Goal: Information Seeking & Learning: Check status

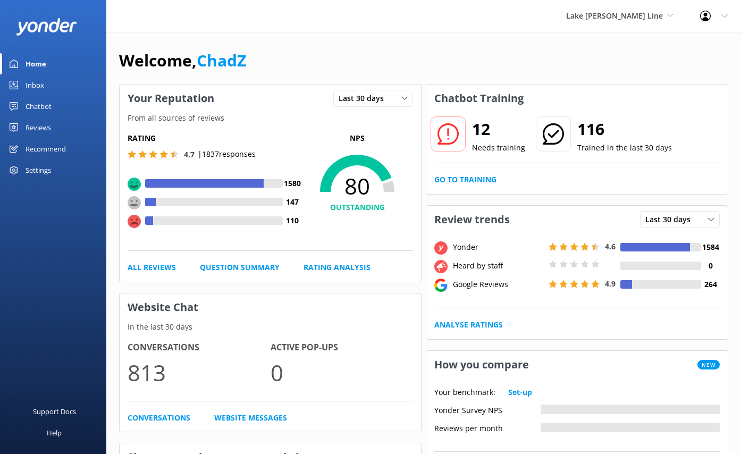
click at [48, 127] on div "Reviews" at bounding box center [39, 127] width 26 height 21
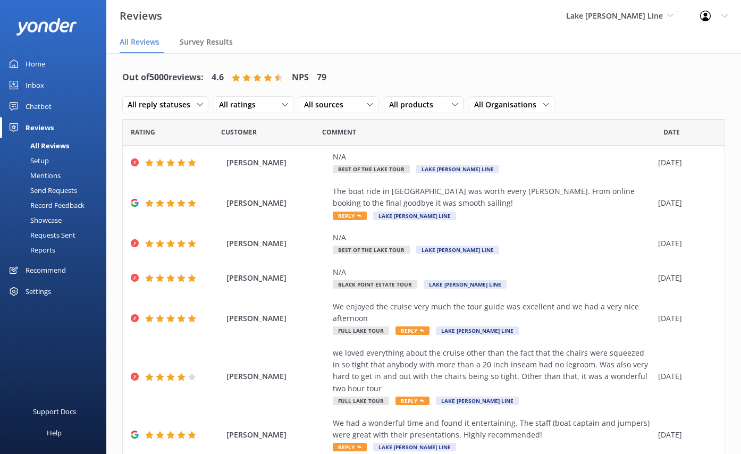
click at [41, 247] on div "Reports" at bounding box center [30, 249] width 49 height 15
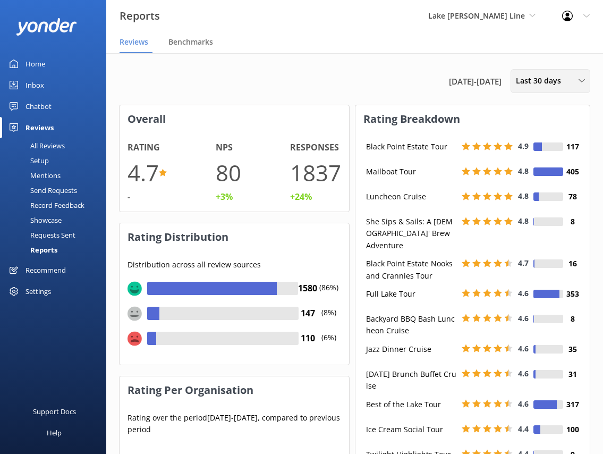
click at [556, 85] on span "Last 30 days" at bounding box center [542, 81] width 52 height 12
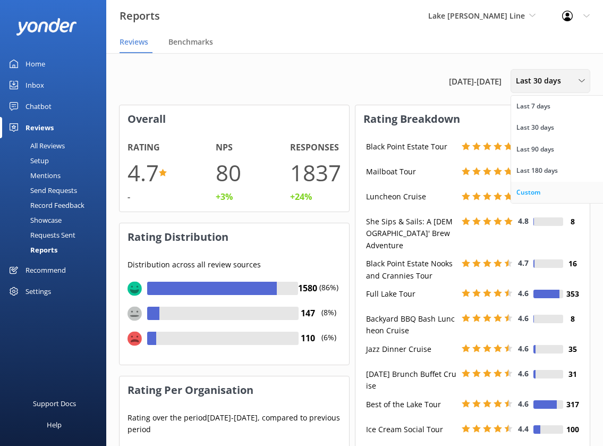
click at [536, 185] on link "Custom" at bounding box center [558, 192] width 95 height 21
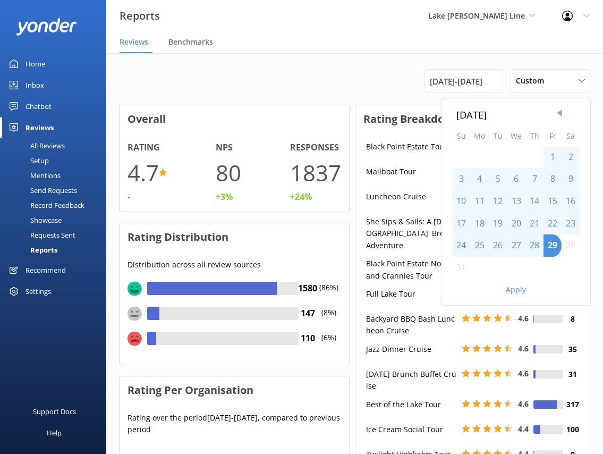
click at [559, 111] on span "Previous Month" at bounding box center [559, 113] width 11 height 11
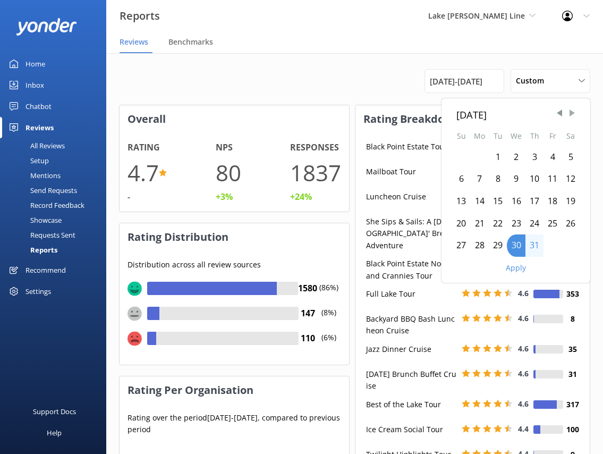
click at [572, 113] on span "Next Month" at bounding box center [572, 113] width 11 height 11
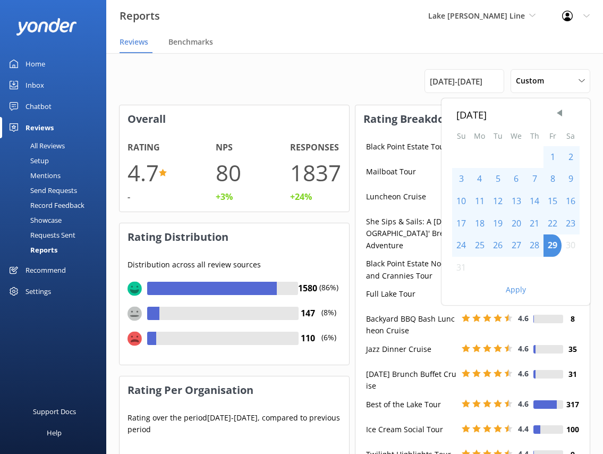
click at [554, 157] on div "1" at bounding box center [553, 157] width 18 height 22
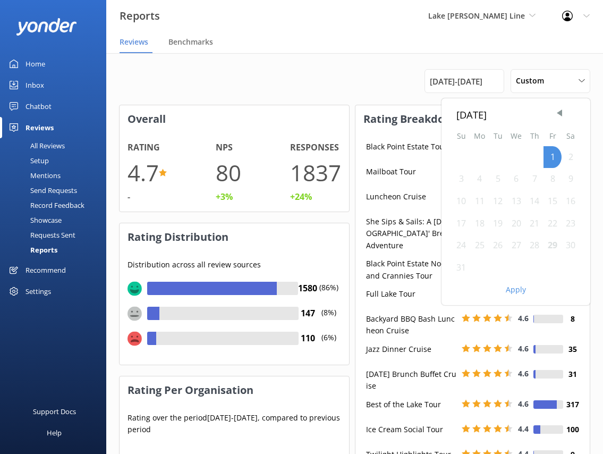
click at [553, 244] on div "29" at bounding box center [553, 245] width 18 height 22
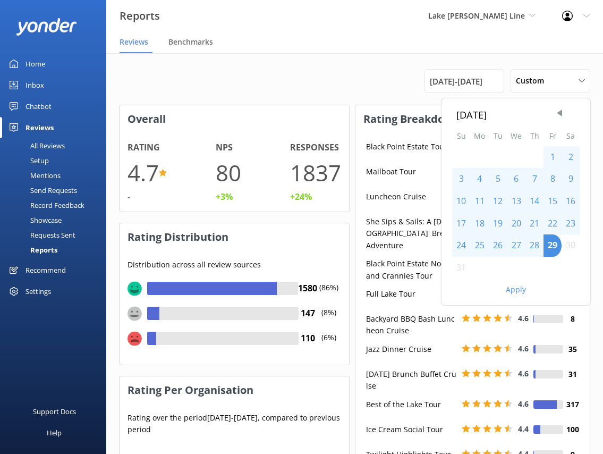
click at [519, 290] on button "Apply" at bounding box center [516, 289] width 20 height 7
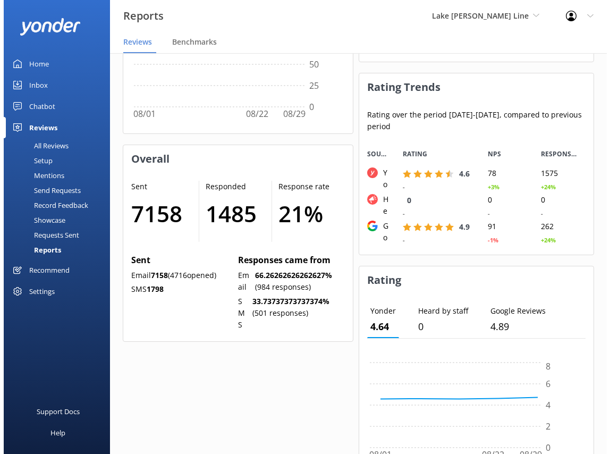
scroll to position [106, 204]
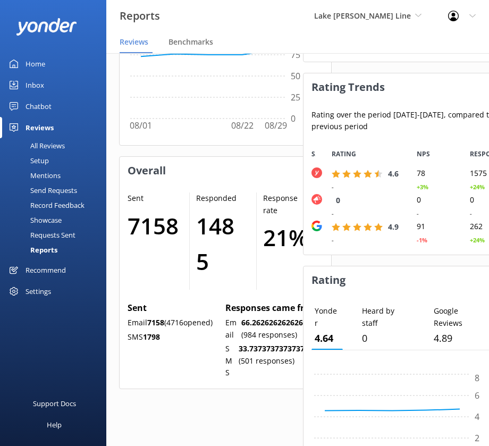
click at [395, 45] on nav "Reviews Benchmarks" at bounding box center [297, 42] width 383 height 21
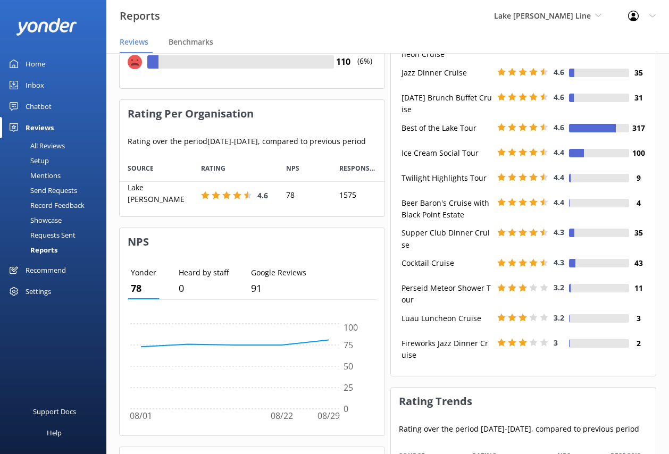
scroll to position [0, 0]
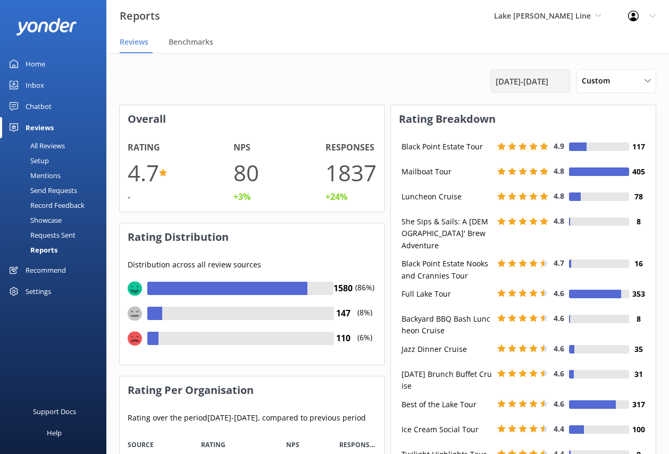
click at [520, 87] on span "[DATE] - [DATE]" at bounding box center [521, 81] width 53 height 13
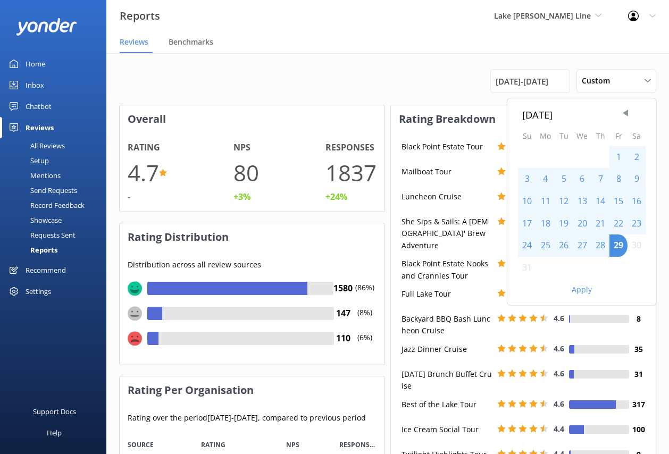
click at [635, 155] on div "2" at bounding box center [636, 157] width 18 height 22
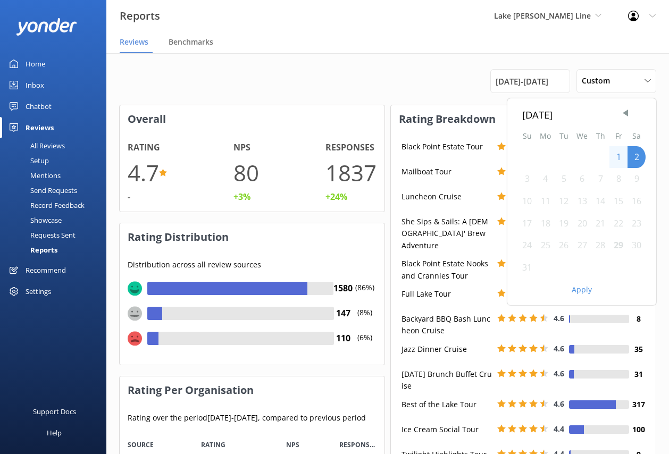
click at [617, 243] on div "29" at bounding box center [618, 245] width 18 height 22
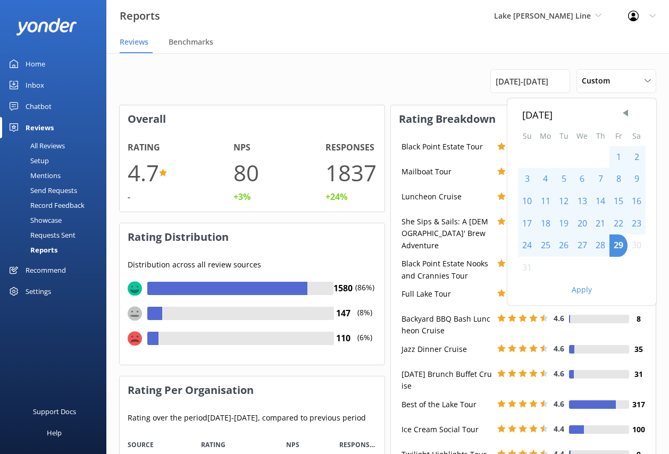
click at [616, 154] on div "1" at bounding box center [618, 157] width 18 height 22
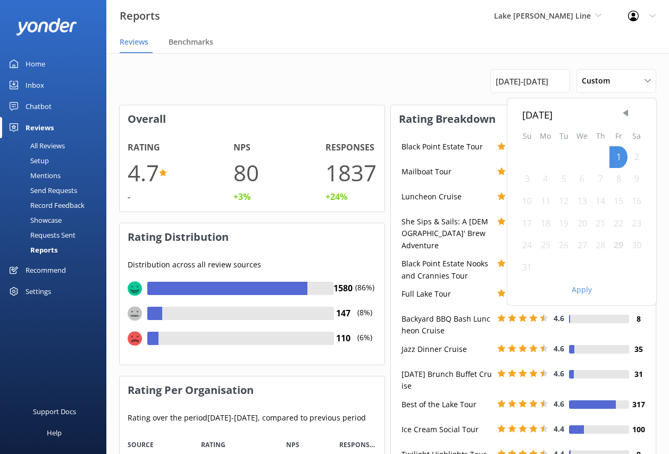
click at [616, 246] on div "29" at bounding box center [618, 245] width 18 height 22
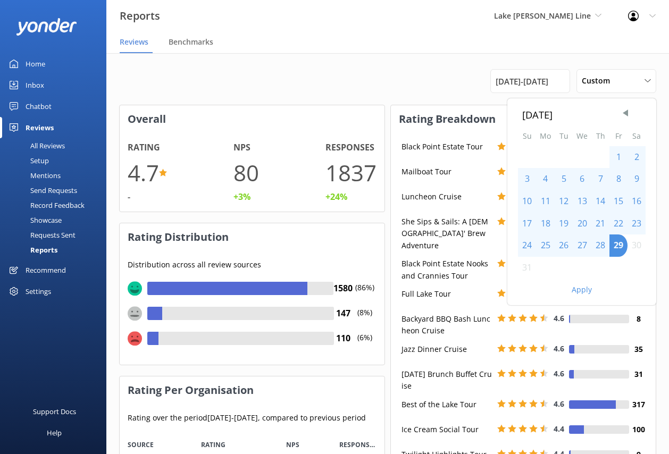
click at [586, 290] on button "Apply" at bounding box center [581, 289] width 20 height 7
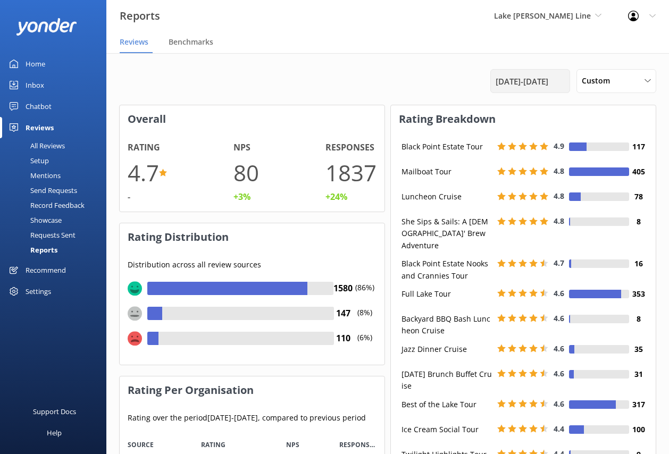
click at [548, 84] on span "[DATE] - [DATE]" at bounding box center [521, 81] width 53 height 13
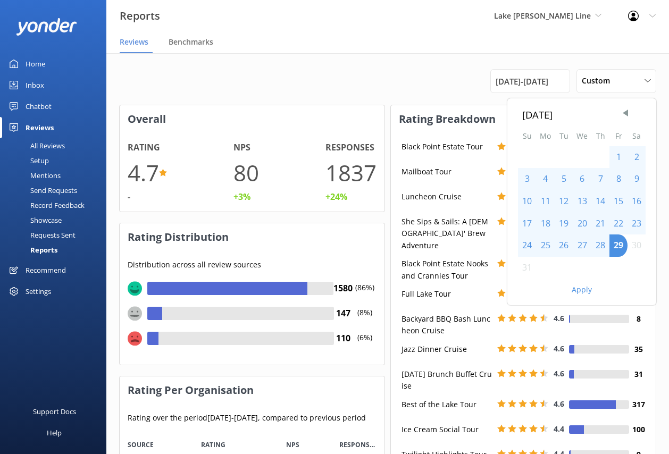
click at [634, 155] on div "2" at bounding box center [636, 157] width 18 height 22
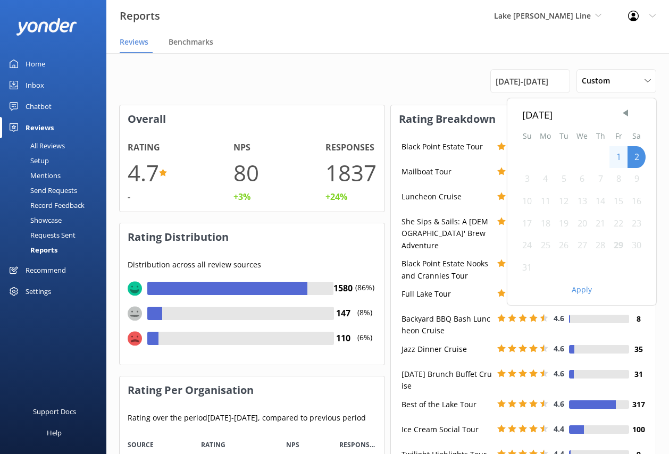
click at [620, 244] on div "29" at bounding box center [618, 245] width 18 height 22
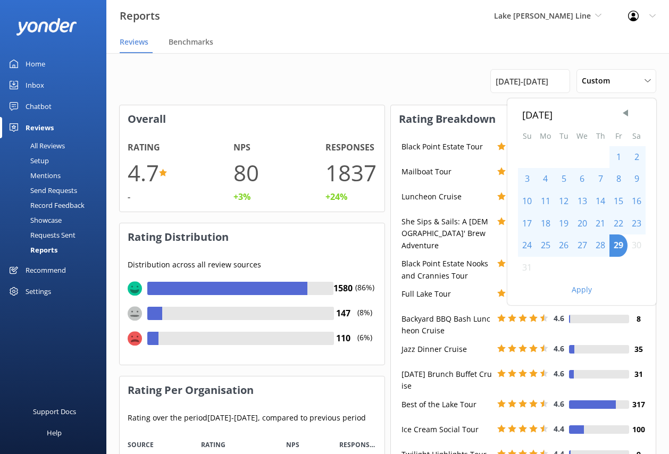
click at [586, 291] on button "Apply" at bounding box center [581, 289] width 20 height 7
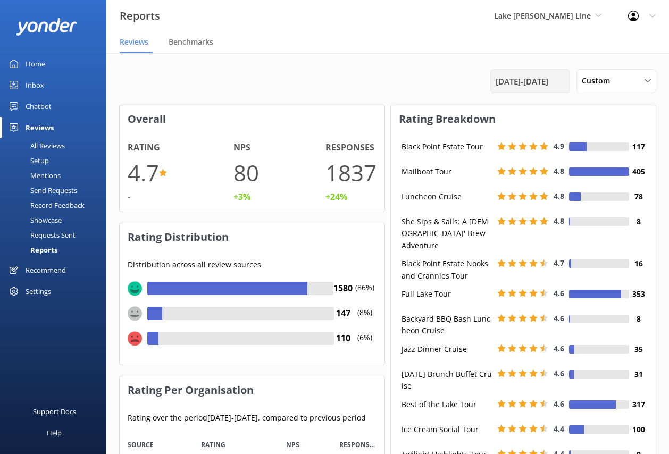
click at [528, 82] on span "[DATE] - [DATE]" at bounding box center [521, 81] width 53 height 13
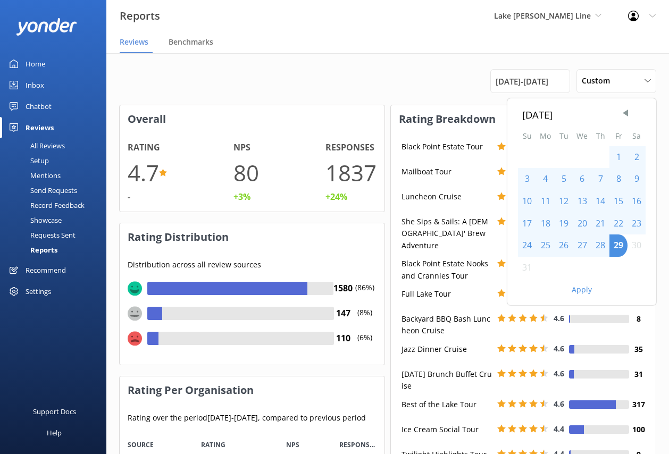
click at [337, 50] on nav "Reviews Benchmarks" at bounding box center [387, 42] width 562 height 21
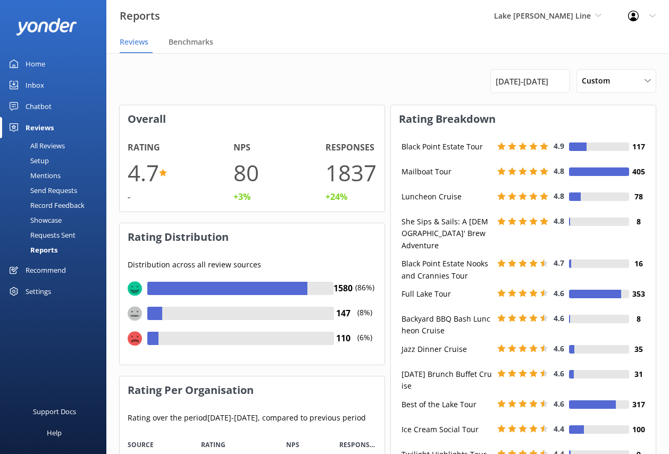
click at [49, 247] on div "Reports" at bounding box center [31, 249] width 51 height 15
click at [55, 237] on div "Requests Sent" at bounding box center [40, 234] width 69 height 15
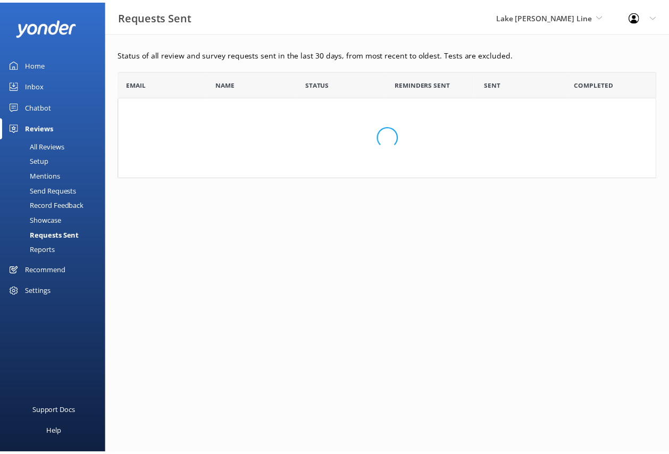
scroll to position [285, 537]
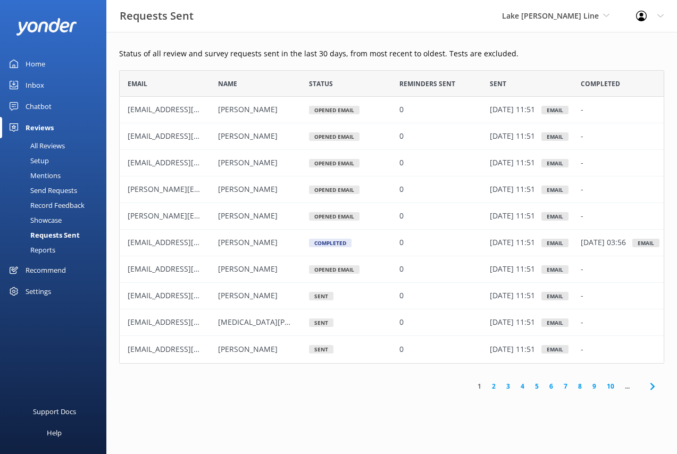
click at [53, 249] on div "Reports" at bounding box center [30, 249] width 49 height 15
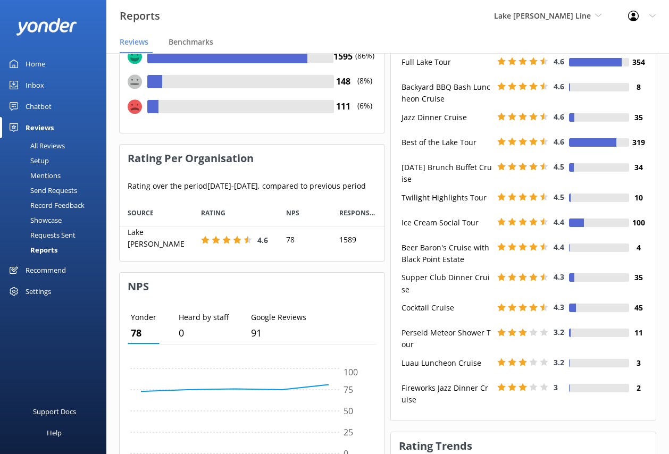
scroll to position [53, 257]
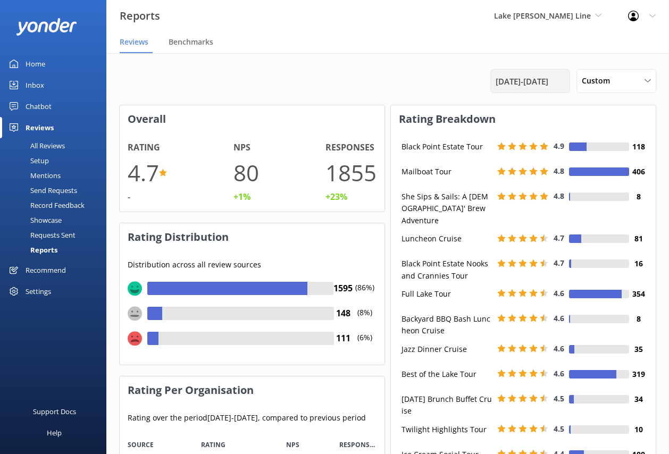
click at [532, 83] on span "[DATE] - [DATE]" at bounding box center [521, 81] width 53 height 13
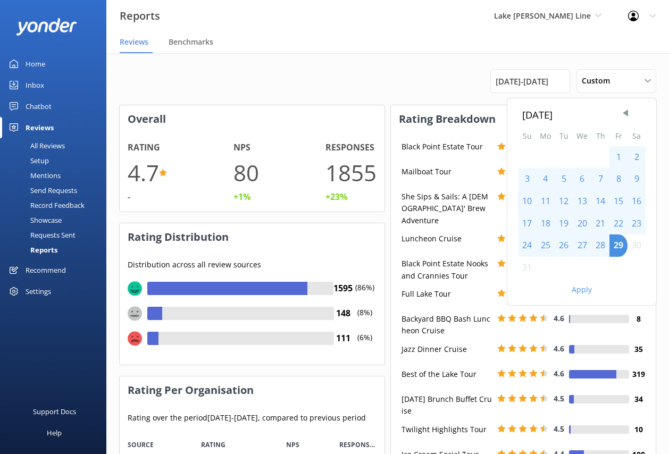
click at [634, 155] on div "2" at bounding box center [636, 157] width 18 height 22
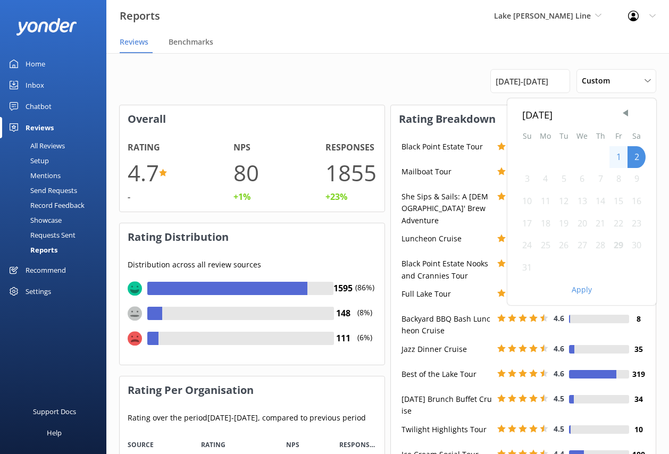
click at [615, 245] on div "29" at bounding box center [618, 245] width 18 height 22
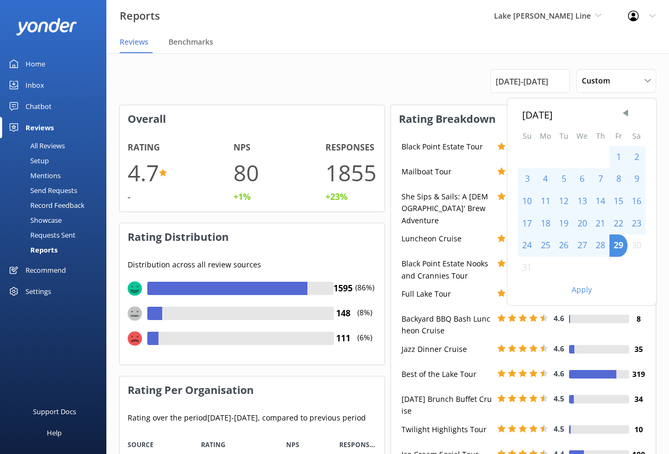
click at [584, 288] on button "Apply" at bounding box center [581, 289] width 20 height 7
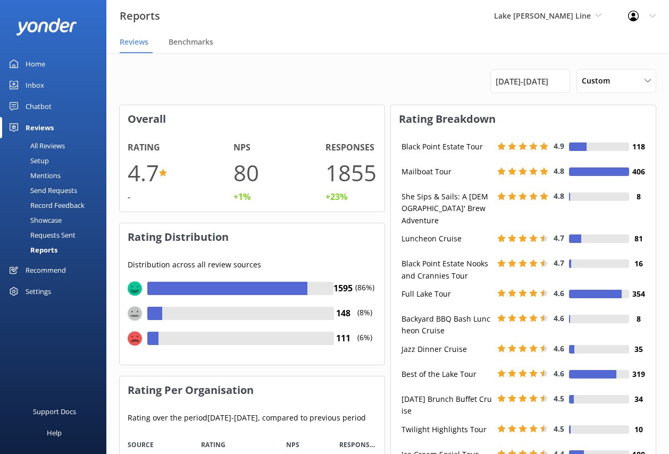
click at [51, 234] on div "Requests Sent" at bounding box center [40, 234] width 69 height 15
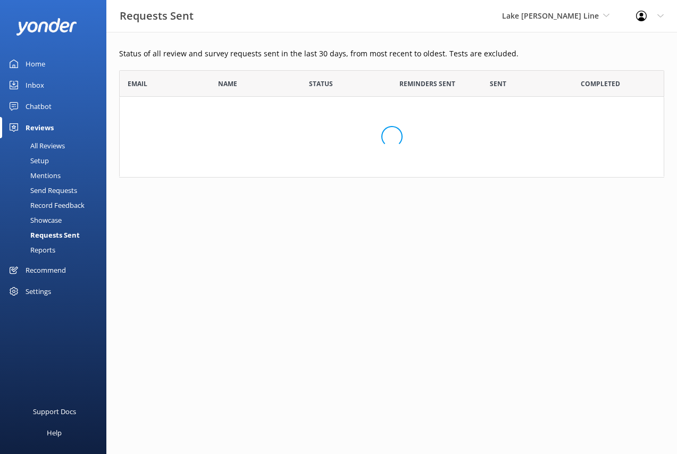
click at [48, 249] on div "Reports" at bounding box center [30, 249] width 49 height 15
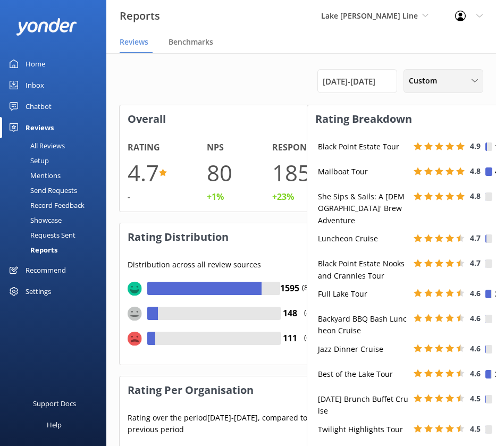
click at [422, 86] on span "Custom" at bounding box center [426, 81] width 35 height 12
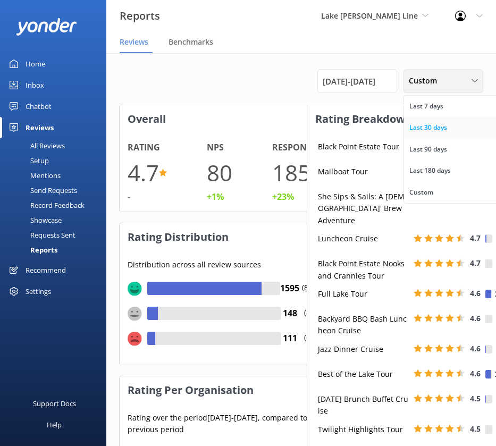
click at [435, 129] on div "Last 30 days" at bounding box center [428, 127] width 38 height 11
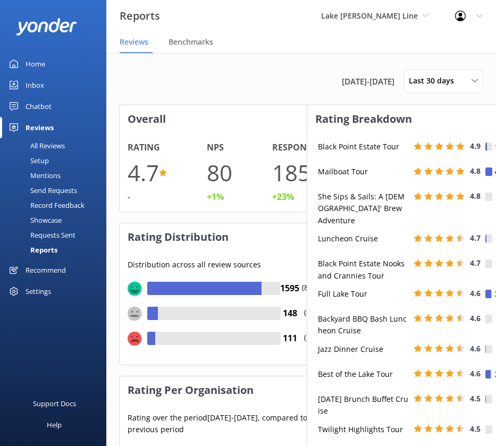
click at [64, 232] on div "Requests Sent" at bounding box center [40, 234] width 69 height 15
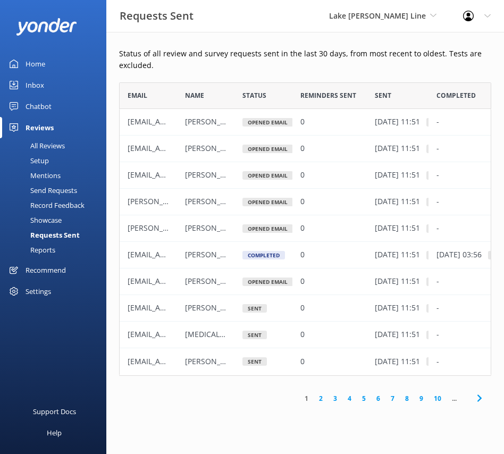
click at [51, 249] on div "Reports" at bounding box center [30, 249] width 49 height 15
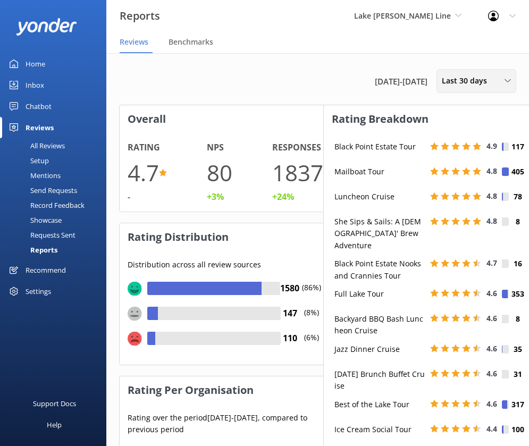
click at [471, 83] on span "Last 30 days" at bounding box center [468, 81] width 52 height 12
click at [46, 235] on div "Requests Sent" at bounding box center [40, 234] width 69 height 15
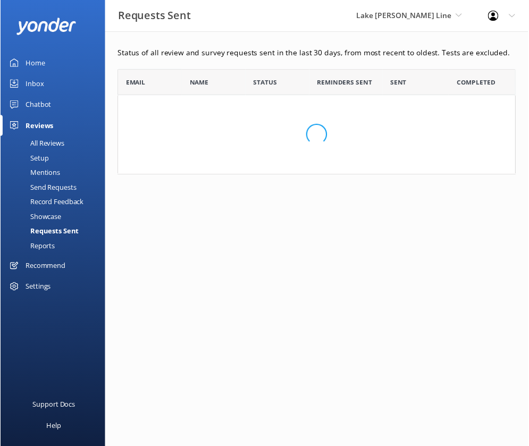
scroll to position [285, 397]
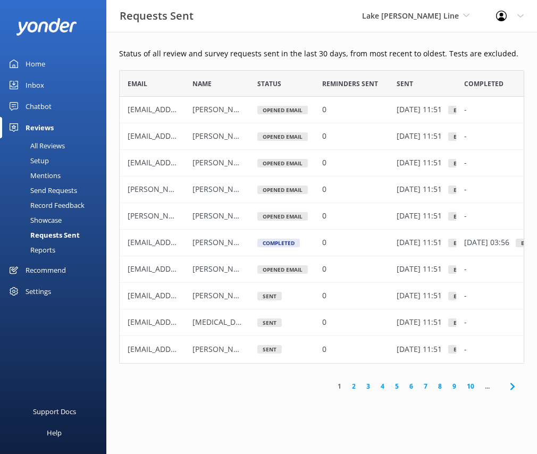
click at [42, 248] on div "Reports" at bounding box center [30, 249] width 49 height 15
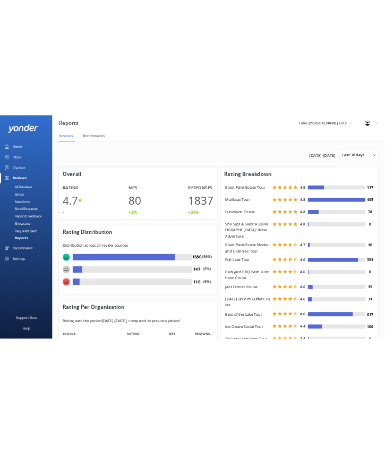
scroll to position [106, 204]
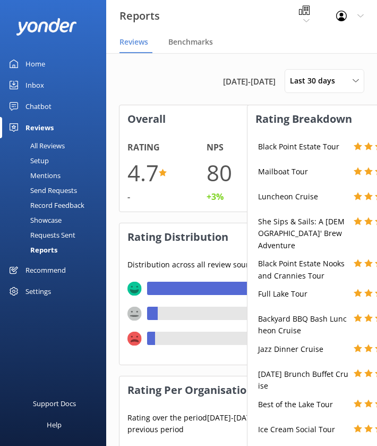
click at [55, 230] on div "Requests Sent" at bounding box center [40, 234] width 69 height 15
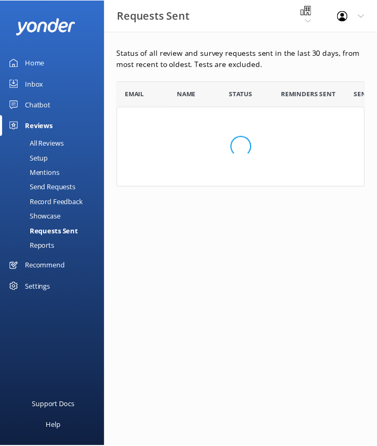
scroll to position [285, 246]
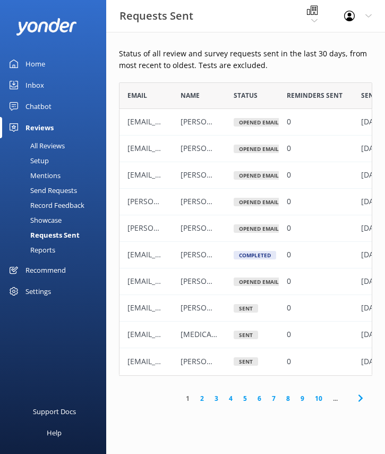
click at [48, 248] on div "Reports" at bounding box center [30, 249] width 49 height 15
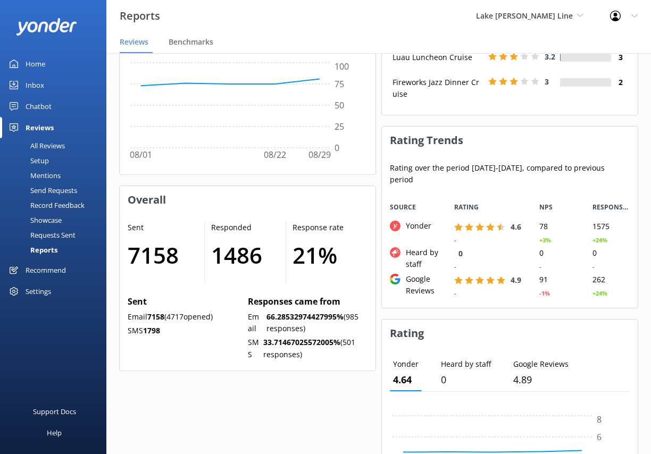
scroll to position [551, 0]
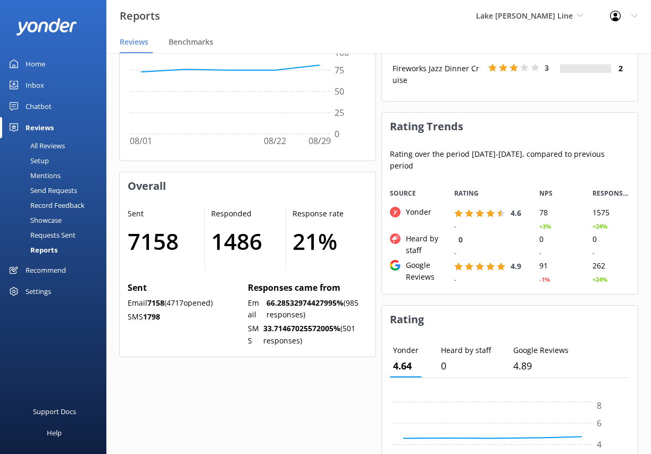
click at [44, 288] on div "Settings" at bounding box center [39, 291] width 26 height 21
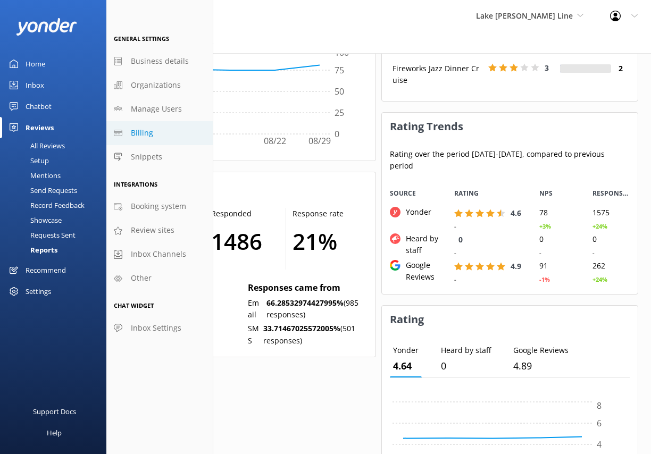
click at [147, 127] on span "Billing" at bounding box center [142, 133] width 22 height 12
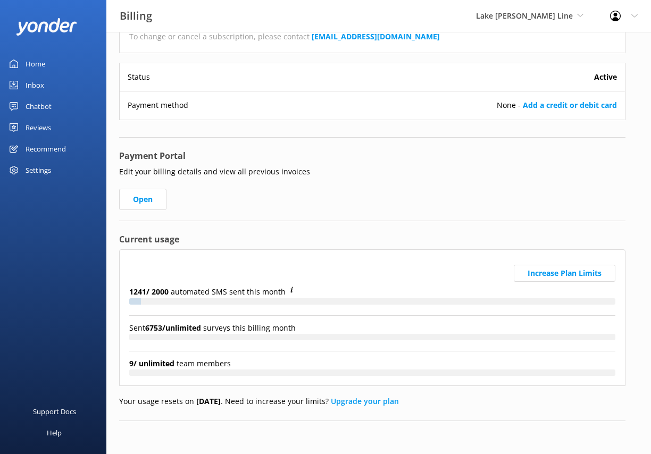
scroll to position [70, 0]
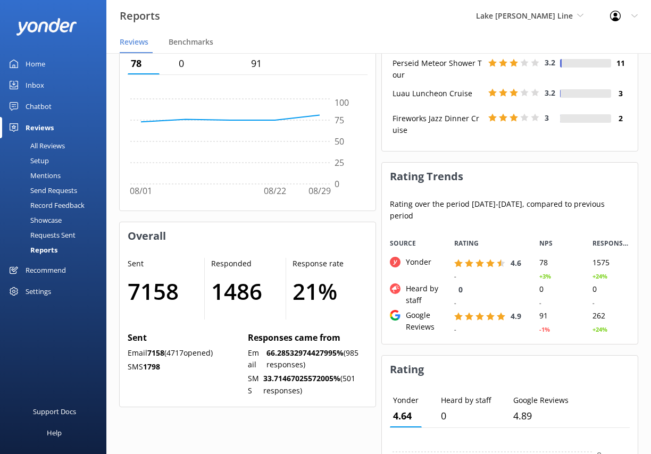
scroll to position [295, 0]
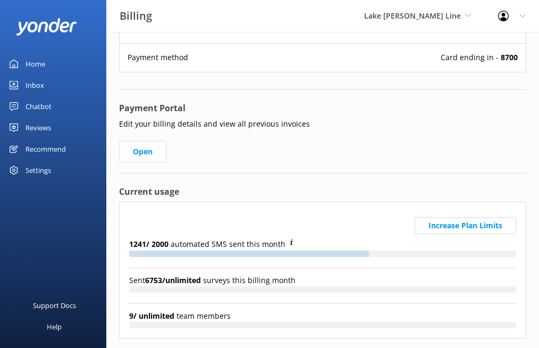
scroll to position [124, 0]
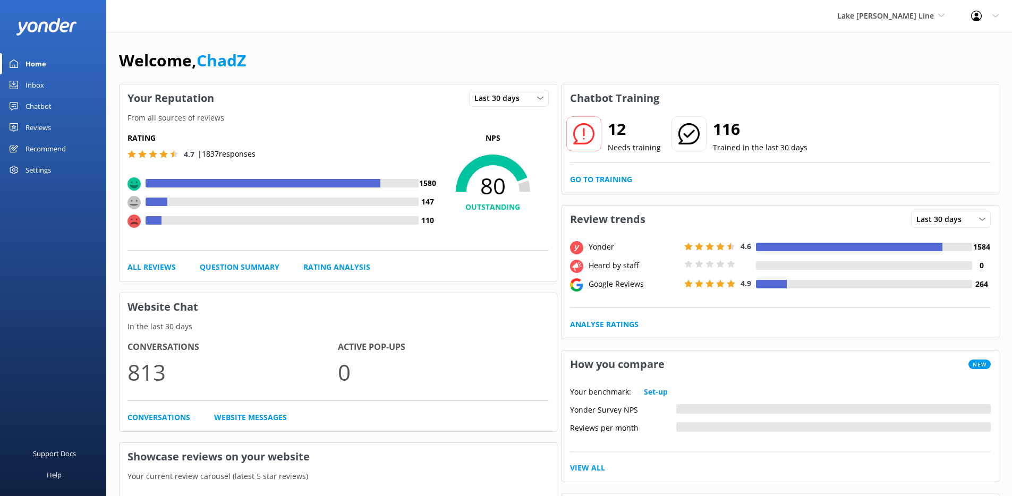
click at [41, 125] on div "Reviews" at bounding box center [39, 127] width 26 height 21
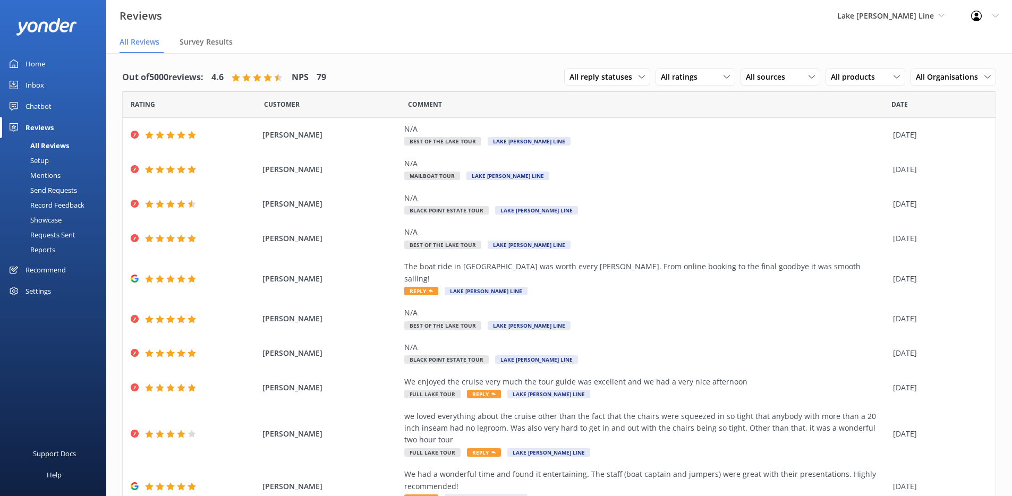
click at [43, 246] on div "Reports" at bounding box center [30, 249] width 49 height 15
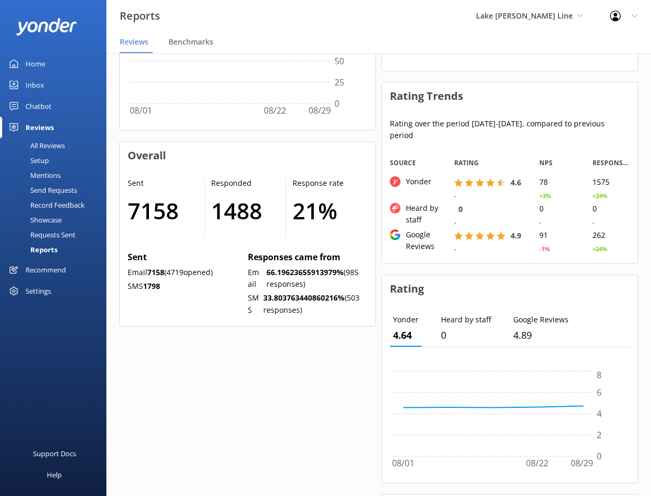
scroll to position [106, 248]
click at [62, 234] on div "Requests Sent" at bounding box center [40, 234] width 69 height 15
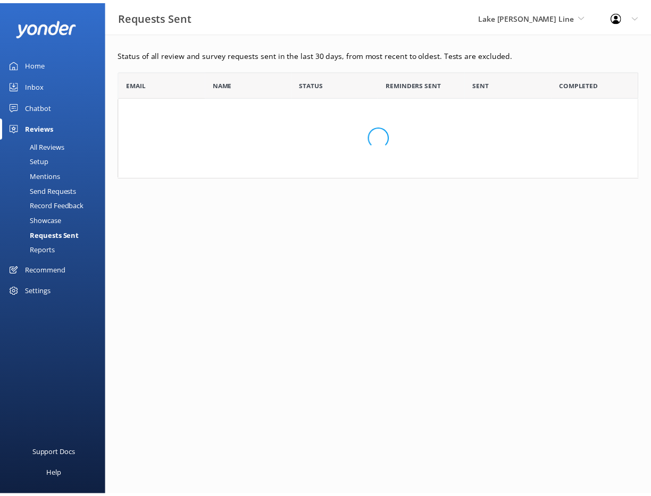
scroll to position [99, 519]
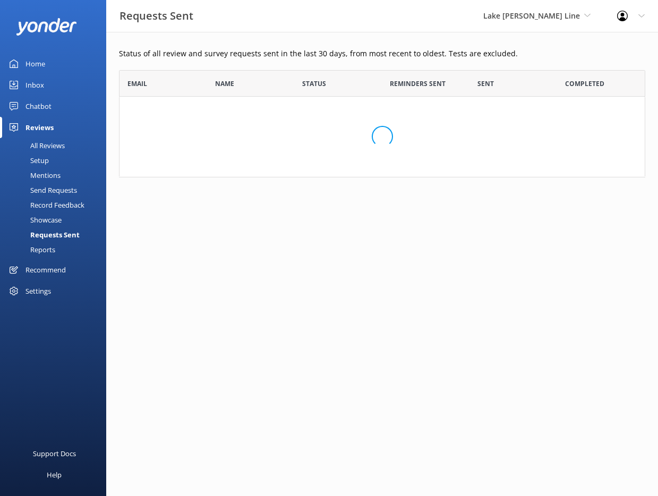
click at [47, 249] on div "Reports" at bounding box center [30, 249] width 49 height 15
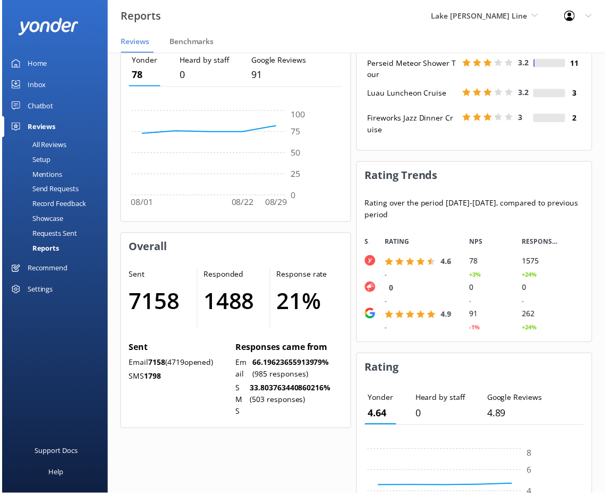
scroll to position [53, 225]
